Goal: Check status: Check status

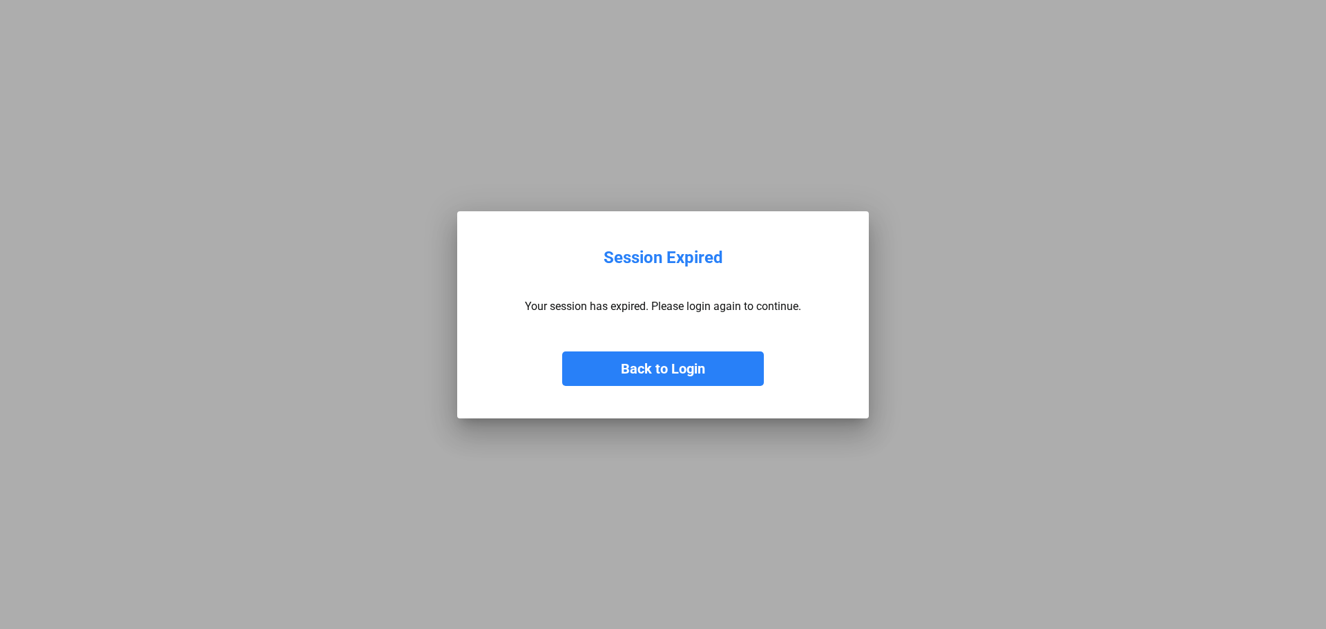
click at [632, 361] on button "Back to Login" at bounding box center [663, 369] width 202 height 35
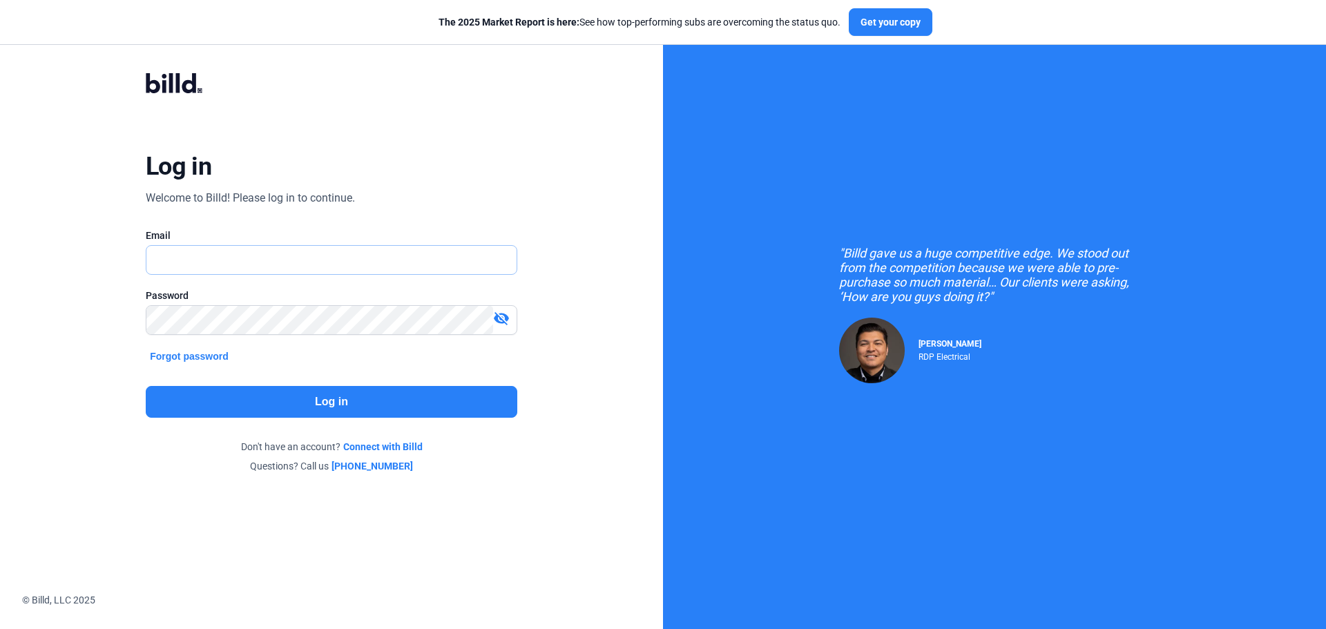
click at [288, 269] on input "text" at bounding box center [331, 260] width 370 height 28
type input "[EMAIL_ADDRESS][DOMAIN_NAME]"
click at [299, 410] on button "Log in" at bounding box center [332, 402] width 372 height 32
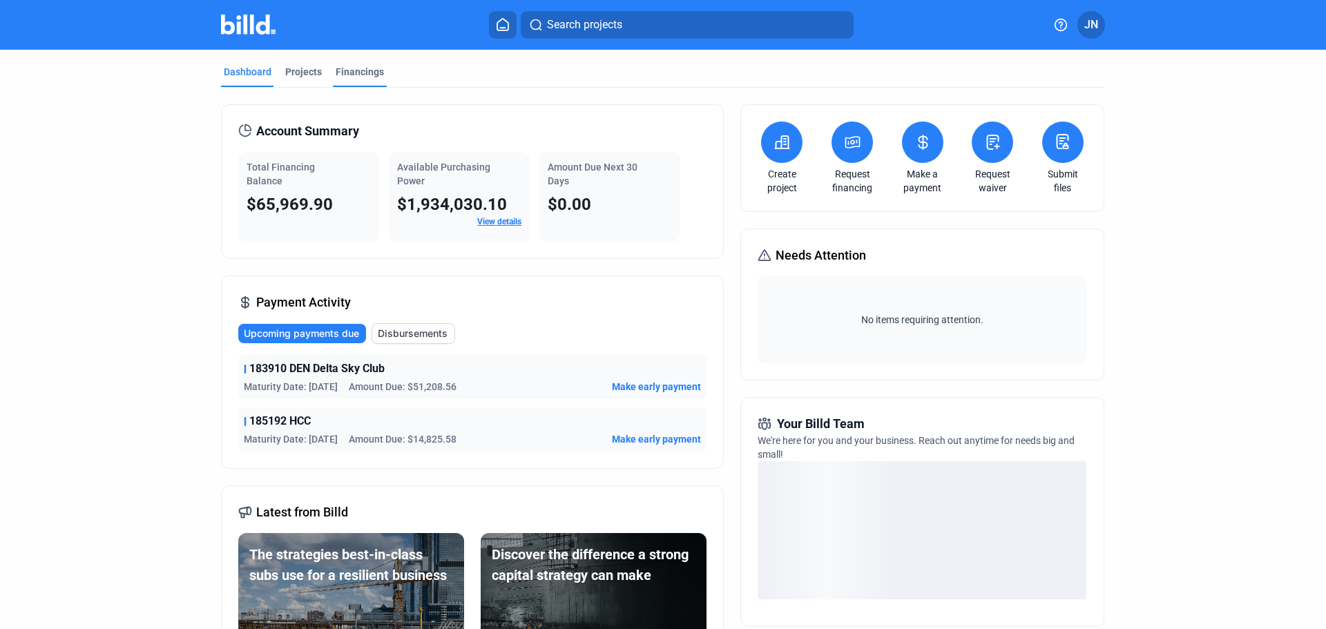
click at [352, 77] on div "Financings" at bounding box center [360, 72] width 48 height 14
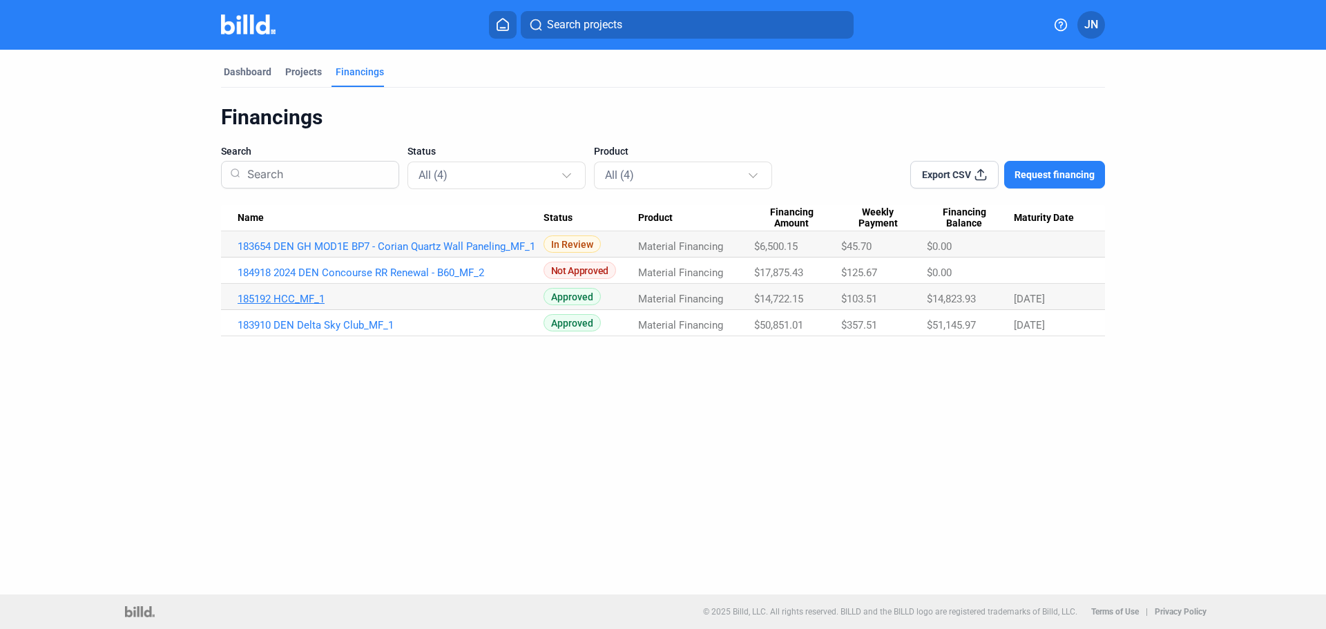
click at [285, 299] on link "185192 HCC_MF_1" at bounding box center [391, 299] width 306 height 12
